Goal: Information Seeking & Learning: Learn about a topic

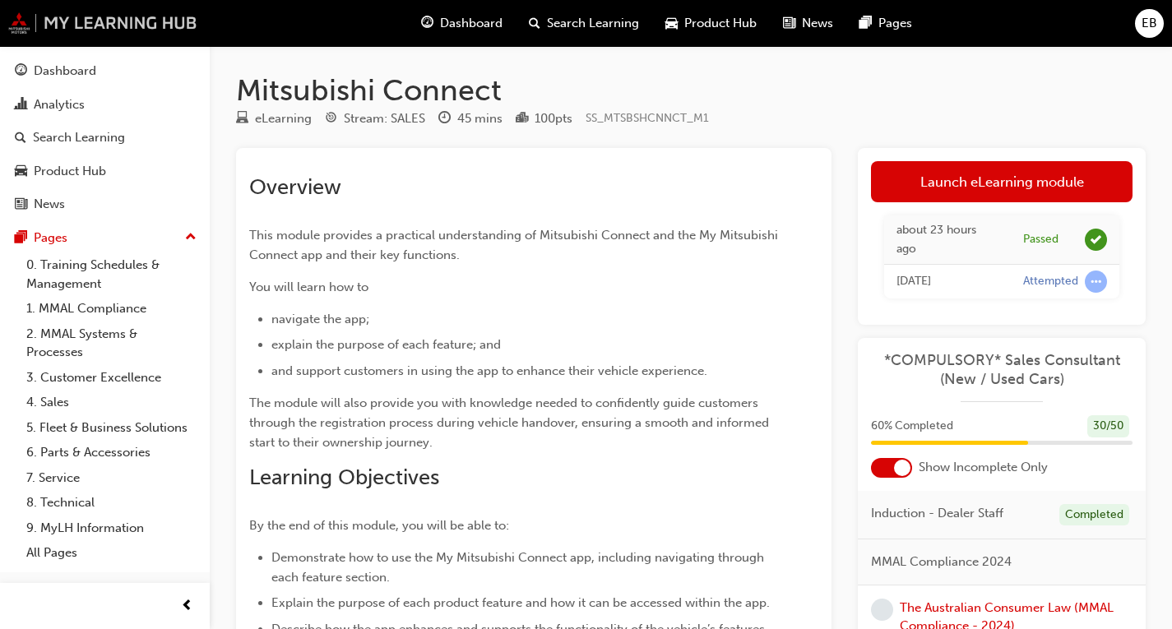
click at [106, 28] on img at bounding box center [102, 22] width 189 height 21
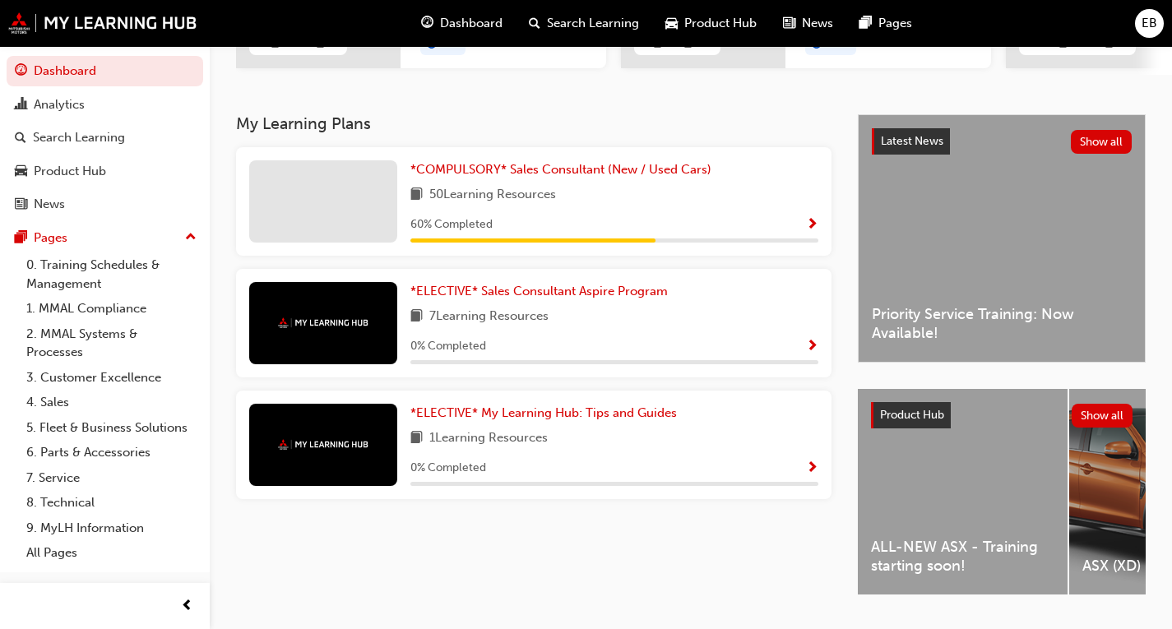
scroll to position [329, 0]
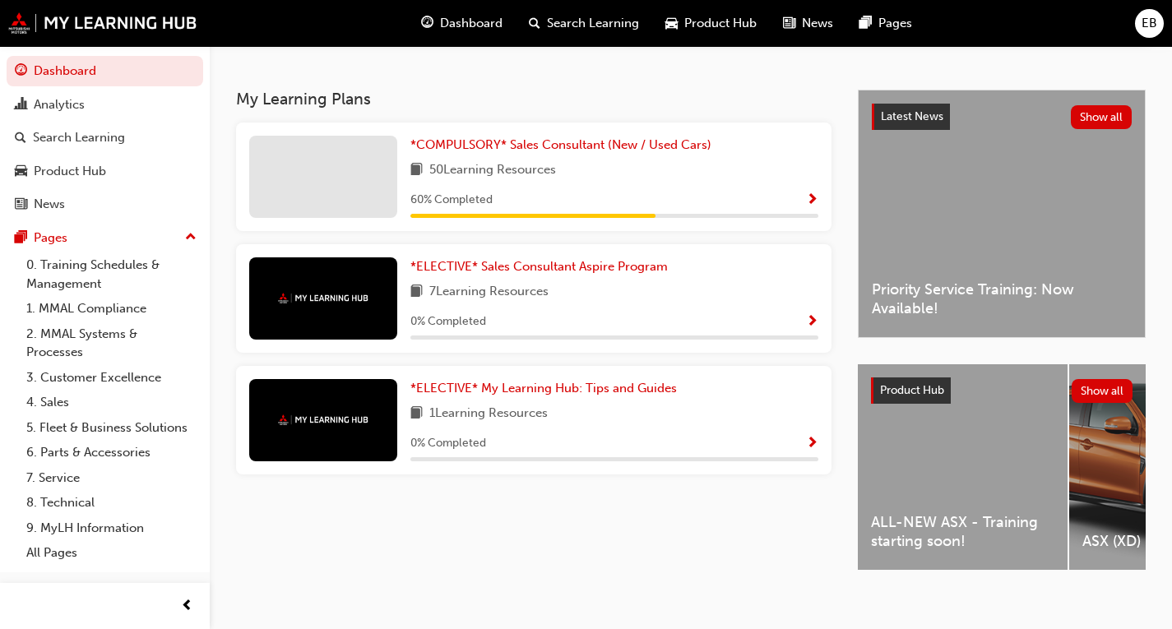
click at [951, 502] on div "ALL-NEW ASX - Training starting soon!" at bounding box center [962, 467] width 210 height 206
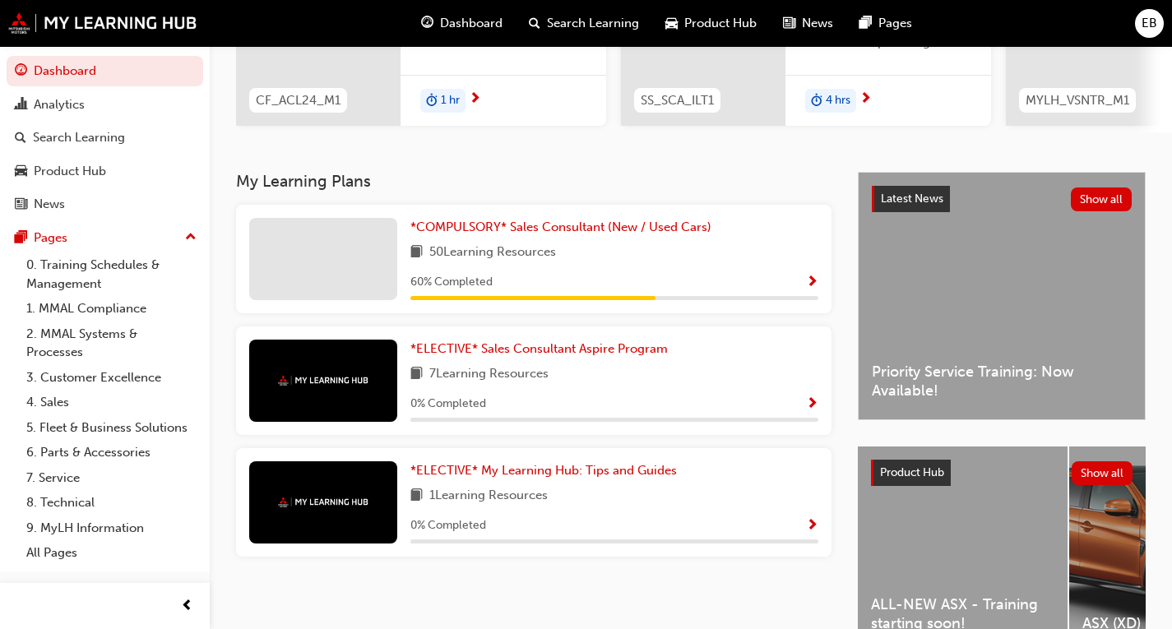
scroll to position [329, 0]
